Goal: Navigation & Orientation: Find specific page/section

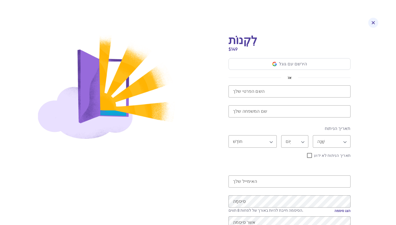
scroll to position [92, 0]
click at [374, 26] on div at bounding box center [373, 23] width 10 height 10
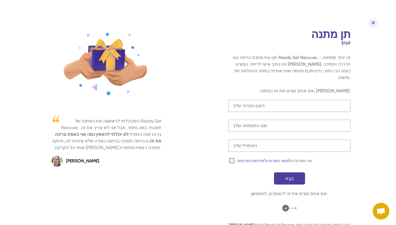
click at [374, 19] on div at bounding box center [373, 23] width 10 height 10
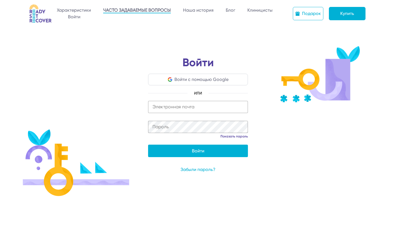
click at [121, 10] on link "ЧАСТО ЗАДАВАЕМЫЕ ВОПРОСЫ" at bounding box center [137, 10] width 68 height 6
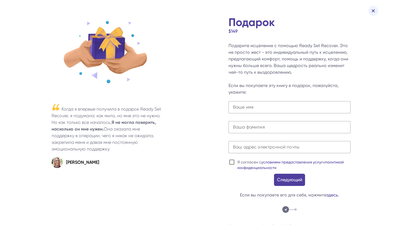
scroll to position [4, 0]
